Goal: Task Accomplishment & Management: Use online tool/utility

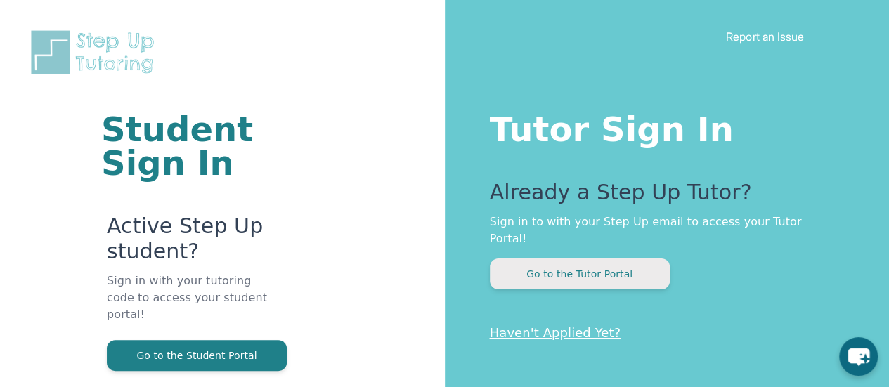
click at [596, 259] on button "Go to the Tutor Portal" at bounding box center [580, 274] width 180 height 31
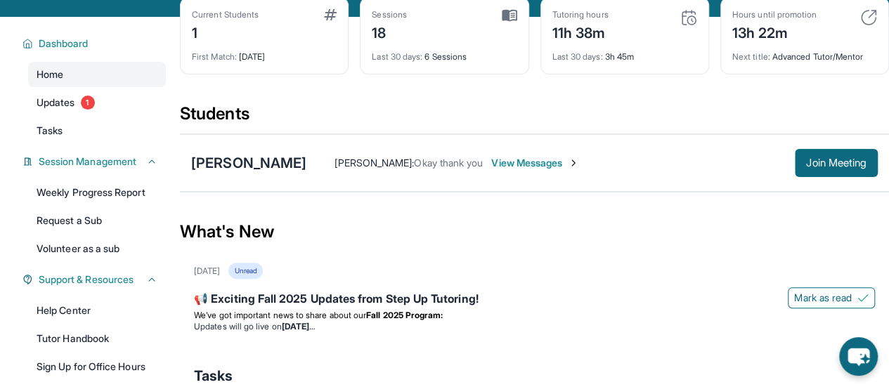
scroll to position [82, 0]
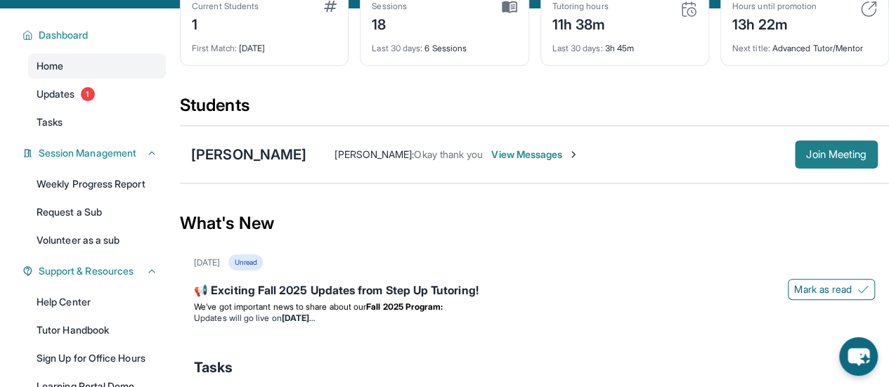
click at [849, 159] on span "Join Meeting" at bounding box center [836, 154] width 60 height 8
click at [821, 159] on span "Join Meeting" at bounding box center [836, 154] width 60 height 8
click at [824, 159] on span "Join Meeting" at bounding box center [836, 154] width 60 height 8
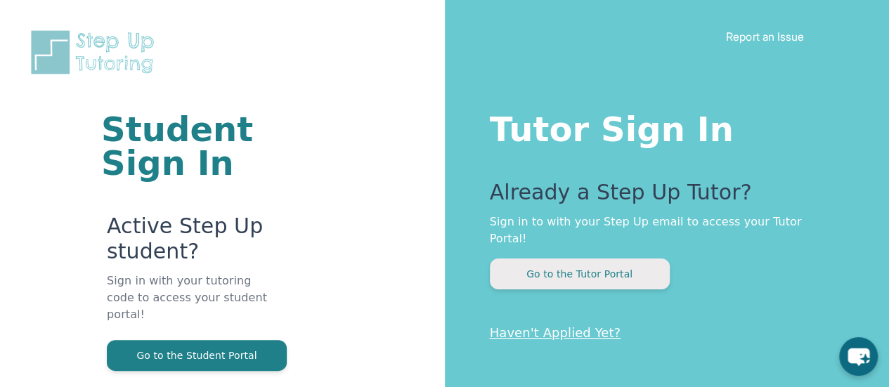
click at [580, 266] on button "Go to the Tutor Portal" at bounding box center [580, 274] width 180 height 31
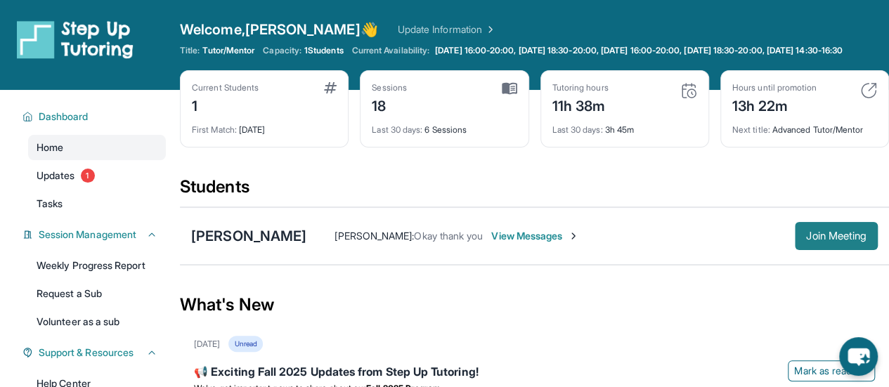
click at [839, 240] on span "Join Meeting" at bounding box center [836, 236] width 60 height 8
